Goal: Information Seeking & Learning: Learn about a topic

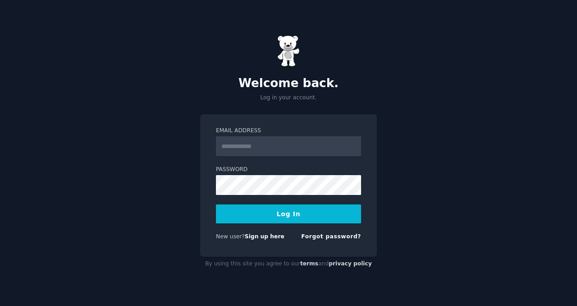
click at [341, 147] on input "Email Address" at bounding box center [288, 146] width 145 height 20
click at [0, 305] on com-1password-button at bounding box center [0, 306] width 0 height 0
type input "**********"
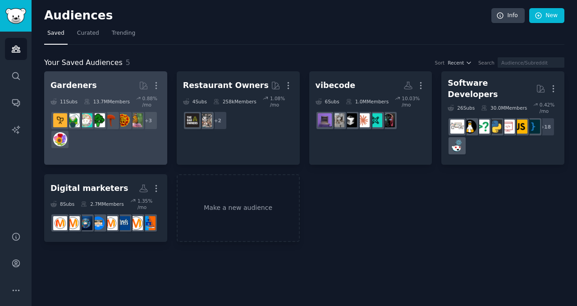
click at [136, 154] on link "Gardeners More 11 Sub s 13.7M Members 0.88 % /mo + 3" at bounding box center [105, 117] width 123 height 93
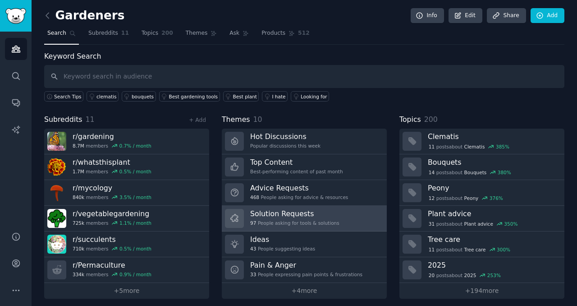
click at [291, 211] on h3 "Solution Requests" at bounding box center [294, 213] width 89 height 9
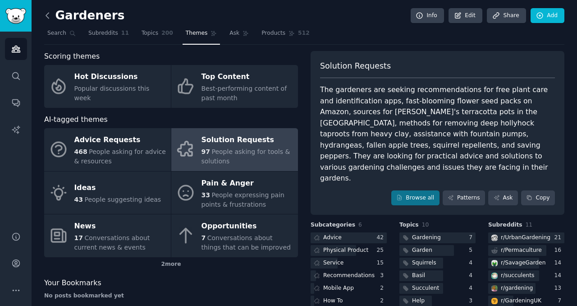
click at [46, 19] on icon at bounding box center [47, 15] width 9 height 9
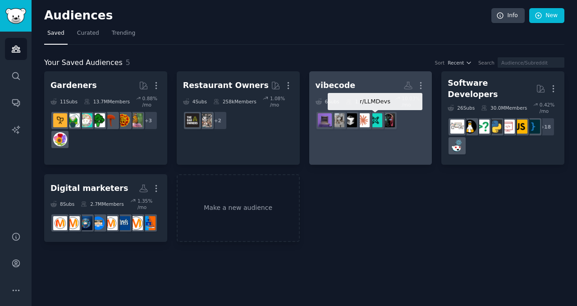
click at [380, 124] on img at bounding box center [376, 120] width 14 height 14
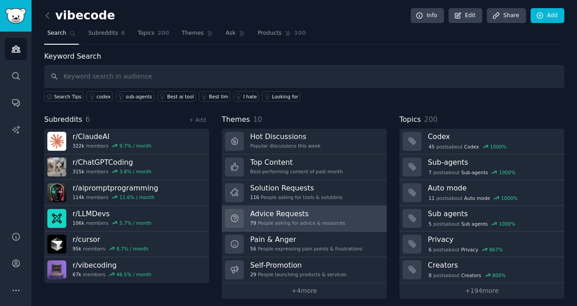
click at [321, 219] on div "Advice Requests 79 People asking for advice & resources" at bounding box center [297, 218] width 95 height 19
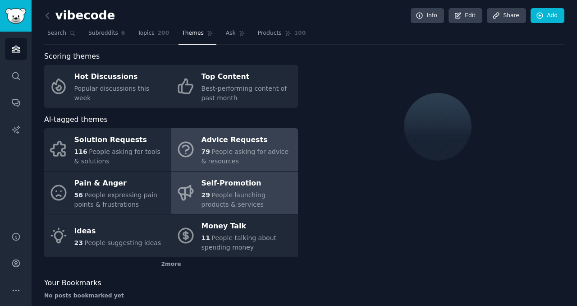
click at [244, 197] on span "People launching products & services" at bounding box center [234, 199] width 64 height 17
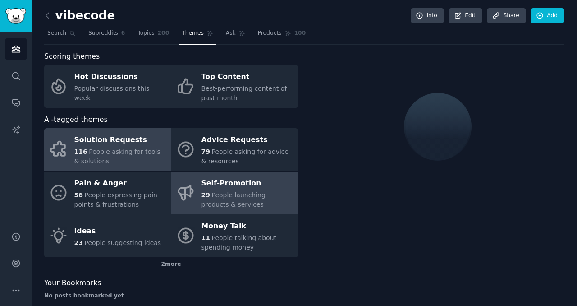
click at [115, 159] on div "116 People asking for tools & solutions" at bounding box center [120, 156] width 92 height 19
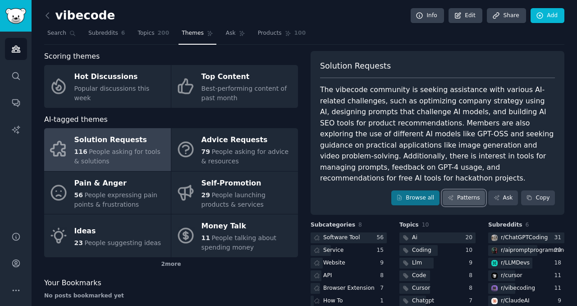
click at [455, 190] on link "Patterns" at bounding box center [464, 197] width 42 height 15
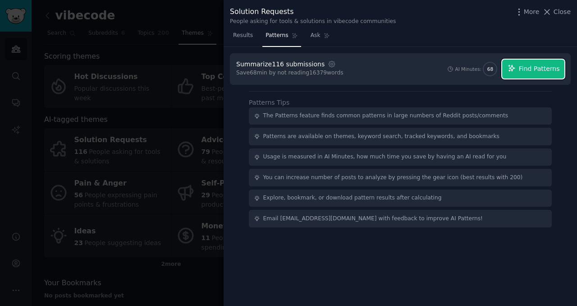
click at [544, 72] on span "Find Patterns" at bounding box center [539, 68] width 41 height 9
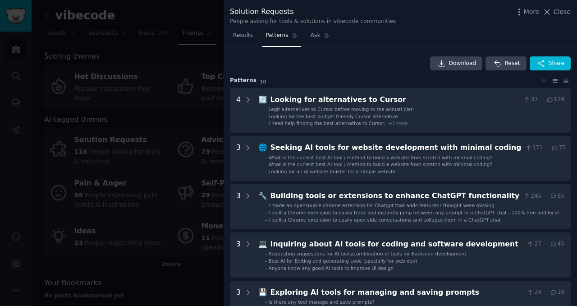
click at [483, 110] on li "- Legit alternatives to Cursor before moving to the annual plan" at bounding box center [415, 109] width 300 height 6
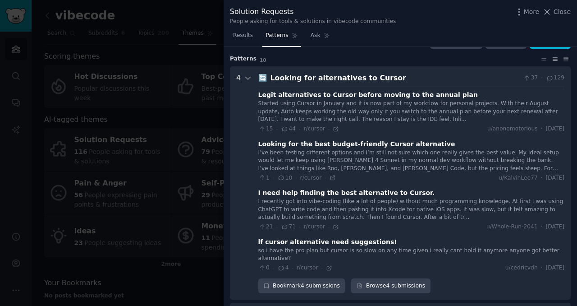
scroll to position [41, 0]
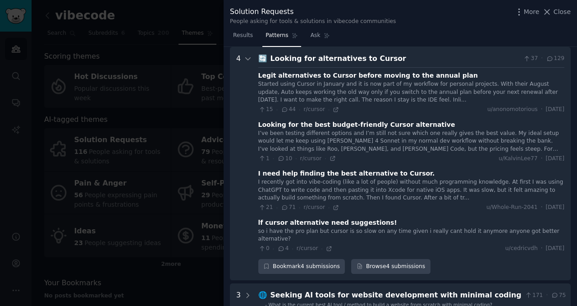
click at [396, 55] on div "Looking for alternatives to Cursor" at bounding box center [396, 58] width 250 height 11
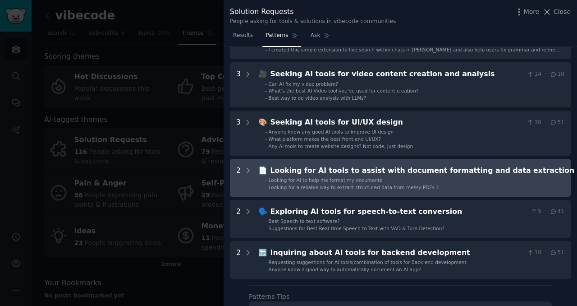
scroll to position [267, 0]
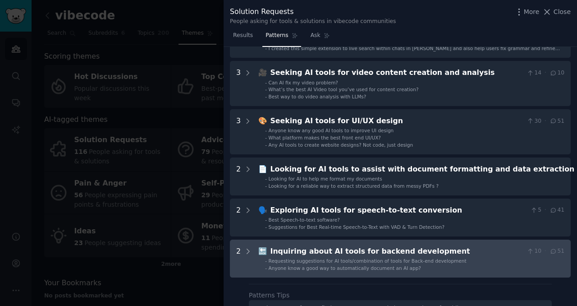
click at [356, 268] on span "Anyone know a good way to automatically document an AI app?" at bounding box center [345, 267] width 152 height 5
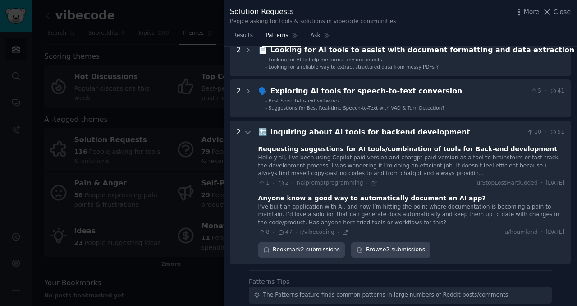
scroll to position [383, 0]
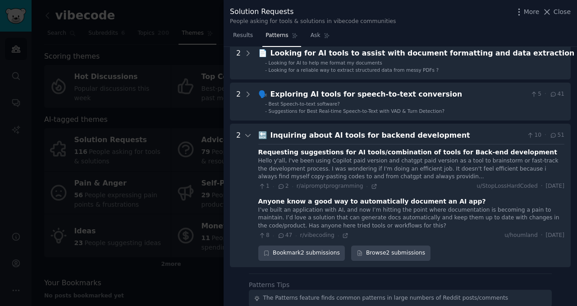
click at [290, 141] on div "🔙 Inquiring about AI tools for backend development 10 · 51 Requesting suggestio…" at bounding box center [411, 195] width 306 height 131
click at [290, 134] on div "Inquiring about AI tools for backend development" at bounding box center [397, 135] width 253 height 11
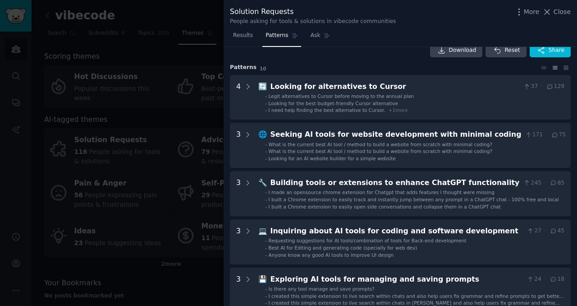
scroll to position [13, 0]
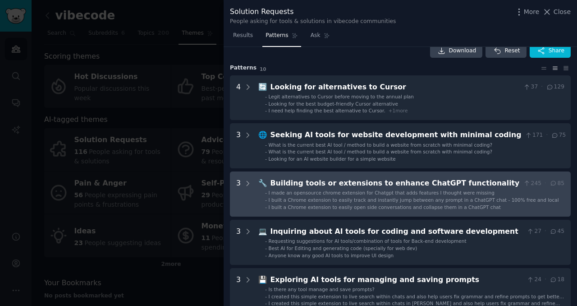
click at [293, 192] on span "I made an opensource chrome extension for Chatgpt that adds features I thought …" at bounding box center [382, 192] width 226 height 5
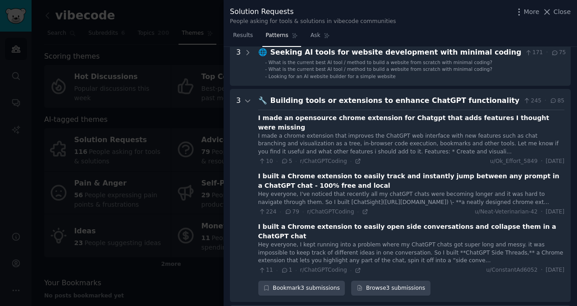
scroll to position [137, 0]
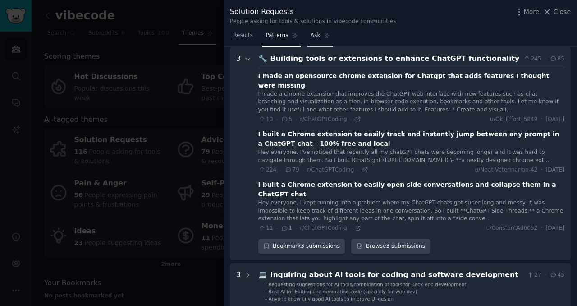
click at [321, 41] on link "Ask" at bounding box center [321, 37] width 26 height 18
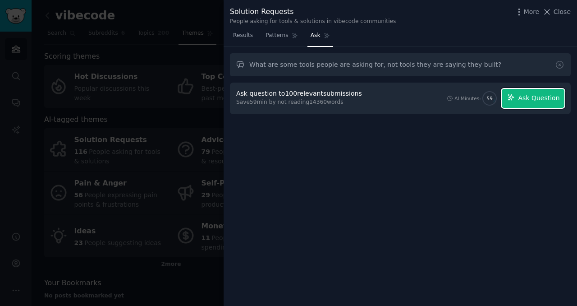
click at [530, 101] on span "Ask Question" at bounding box center [539, 97] width 42 height 9
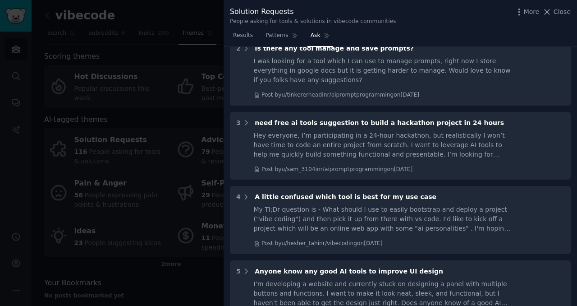
scroll to position [655, 0]
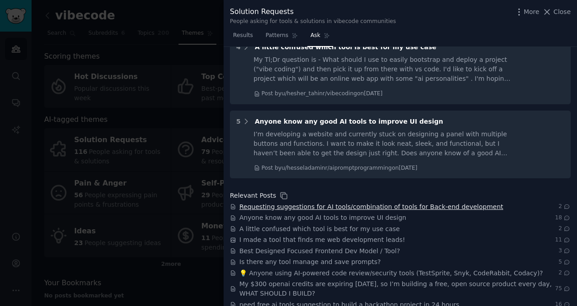
click at [307, 202] on span "Requesting suggestions for AI tools/combination of tools for Back-end developme…" at bounding box center [372, 206] width 264 height 9
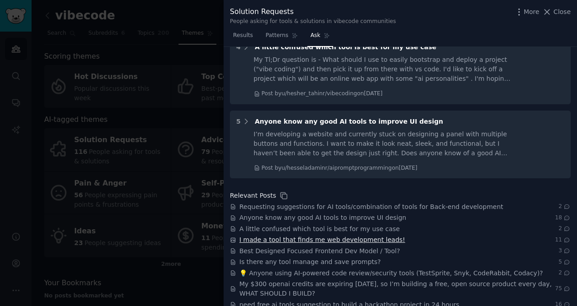
click at [286, 235] on span "I made a tool that finds me web development leads!" at bounding box center [323, 239] width 166 height 9
click at [343, 213] on span "Anyone know any good AI tools to improve UI design" at bounding box center [323, 217] width 167 height 9
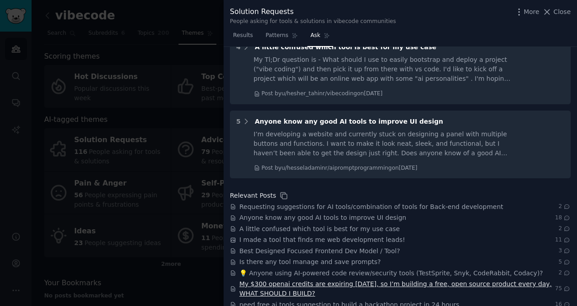
click at [340, 279] on span "My $300 openai credits are expiring [DATE], so I’m building a free, open source…" at bounding box center [398, 288] width 316 height 19
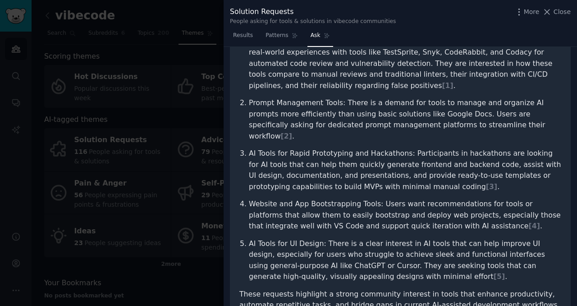
scroll to position [0, 0]
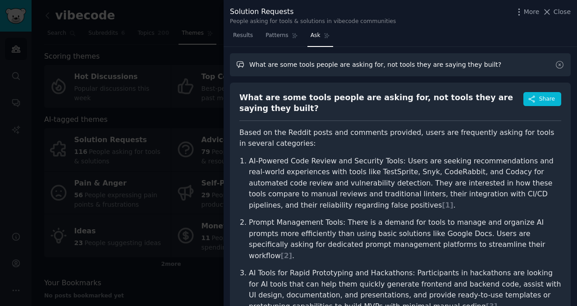
click at [323, 58] on input "What are some tools people are asking for, not tools they are saying they built?" at bounding box center [400, 64] width 341 height 23
type input "I am thinking about building a tech stack agent directory, where a user can sel…"
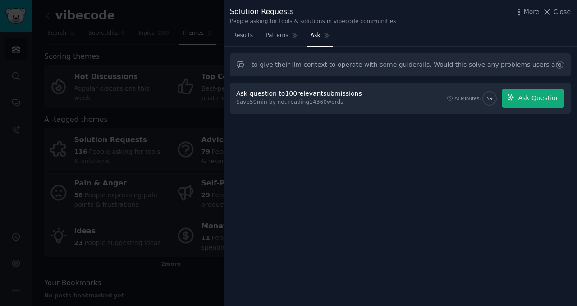
scroll to position [0, 0]
click at [379, 162] on div "I am thinking about building a tech stack agent directory, where a user can sel…" at bounding box center [401, 176] width 354 height 259
click at [527, 98] on span "Ask Question" at bounding box center [539, 97] width 42 height 9
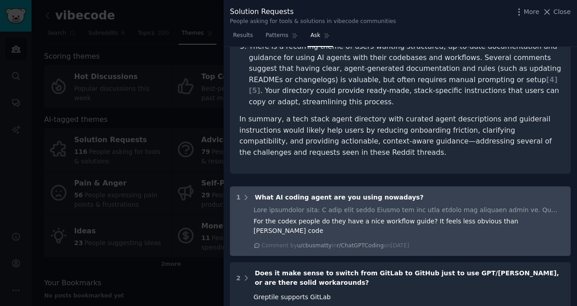
scroll to position [314, 0]
click at [247, 194] on icon at bounding box center [246, 198] width 8 height 8
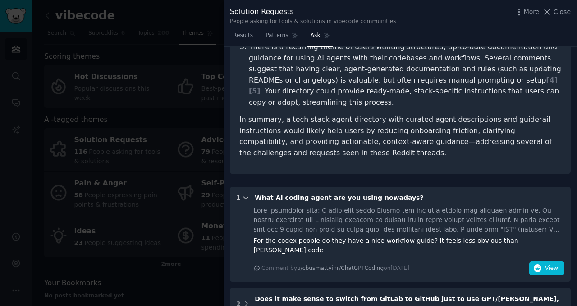
click at [247, 194] on icon at bounding box center [246, 198] width 8 height 8
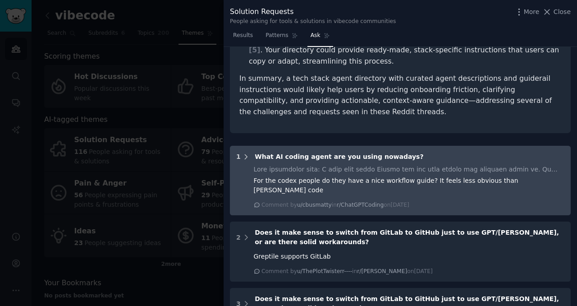
scroll to position [356, 0]
click at [246, 152] on icon at bounding box center [246, 156] width 8 height 8
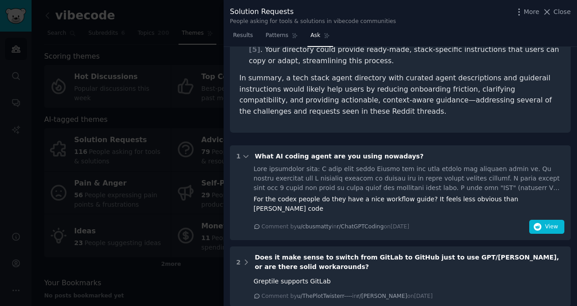
click at [540, 197] on div "For the codex people do they have a nice workflow guide? It feels less obvious …" at bounding box center [409, 198] width 311 height 69
click at [540, 220] on button "View" at bounding box center [547, 227] width 35 height 14
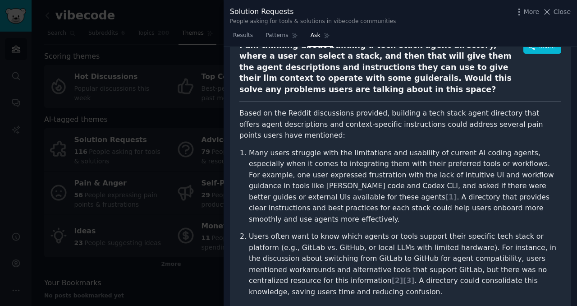
scroll to position [54, 0]
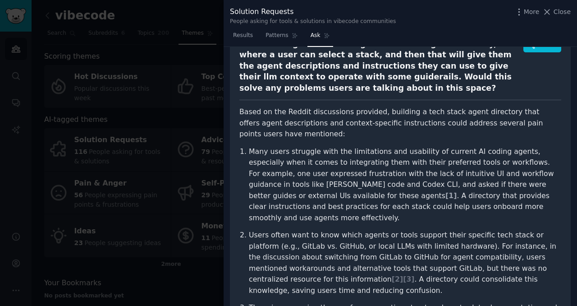
click at [446, 194] on span "[ 1 ]" at bounding box center [451, 195] width 11 height 9
click at [446, 199] on span "[ 1 ]" at bounding box center [451, 195] width 11 height 9
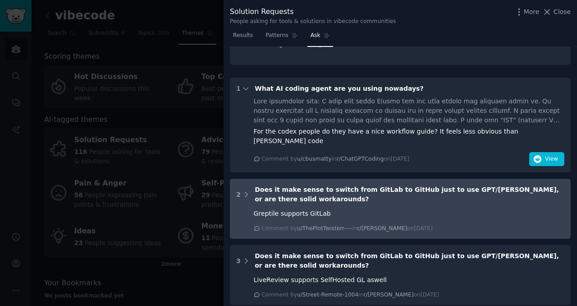
scroll to position [443, 0]
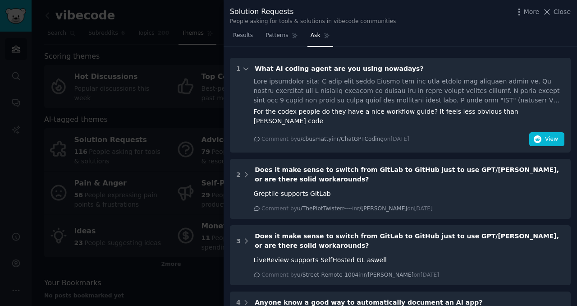
click at [151, 178] on div at bounding box center [288, 153] width 577 height 306
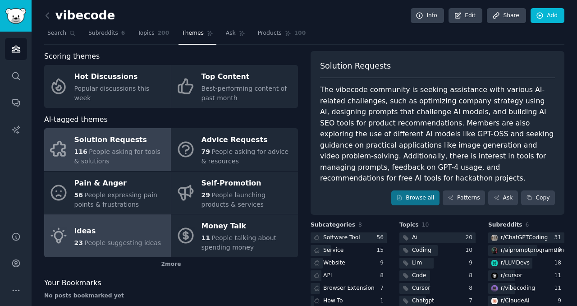
click at [129, 230] on div "Ideas" at bounding box center [117, 231] width 87 height 14
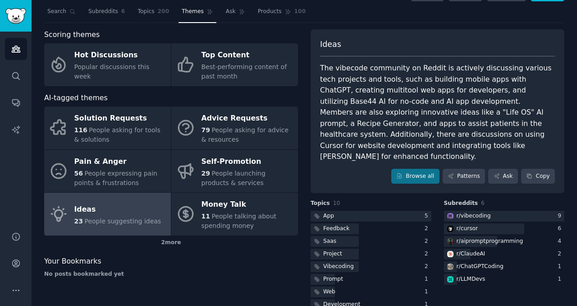
scroll to position [20, 0]
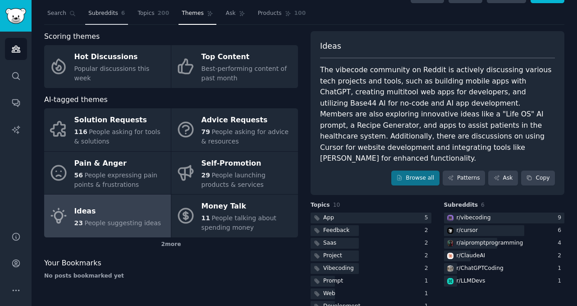
click at [115, 18] on link "Subreddits 6" at bounding box center [106, 15] width 43 height 18
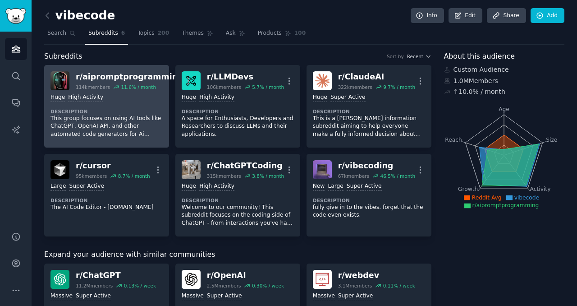
click at [140, 78] on div "r/ aipromptprogramming" at bounding box center [130, 76] width 108 height 11
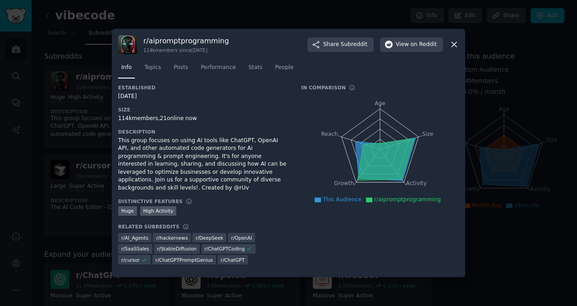
click at [429, 173] on icon "Age Size Activity Growth Reach" at bounding box center [380, 149] width 158 height 114
click at [415, 46] on span "on Reddit" at bounding box center [424, 45] width 26 height 8
click at [511, 111] on div at bounding box center [288, 153] width 577 height 306
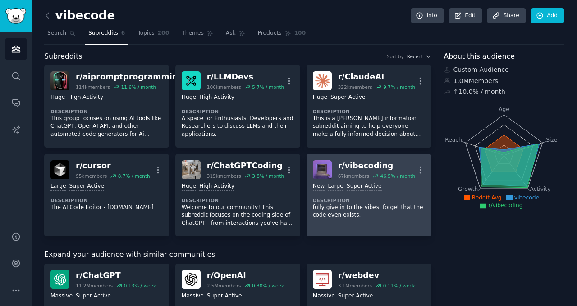
click at [359, 209] on p "fully give in to the vibes. forget that the code even exists." at bounding box center [369, 211] width 112 height 16
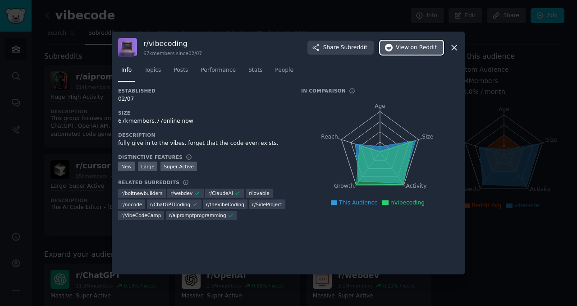
click at [410, 45] on span "View on Reddit" at bounding box center [416, 48] width 41 height 8
click at [50, 161] on div at bounding box center [288, 153] width 577 height 306
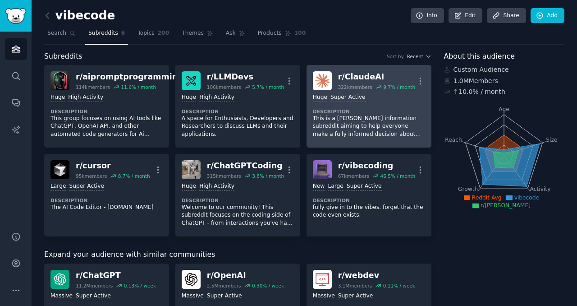
click at [355, 115] on p "This is a [PERSON_NAME] information subreddit aiming to help everyone make a fu…" at bounding box center [369, 127] width 112 height 24
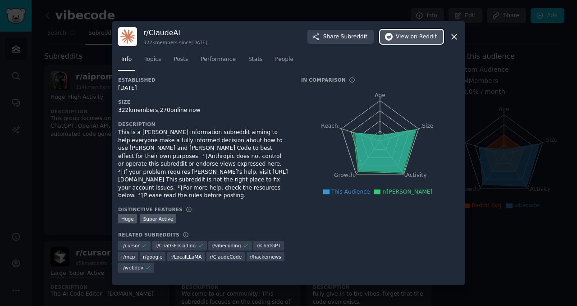
click at [415, 37] on span "on Reddit" at bounding box center [424, 37] width 26 height 8
